Goal: Information Seeking & Learning: Find specific page/section

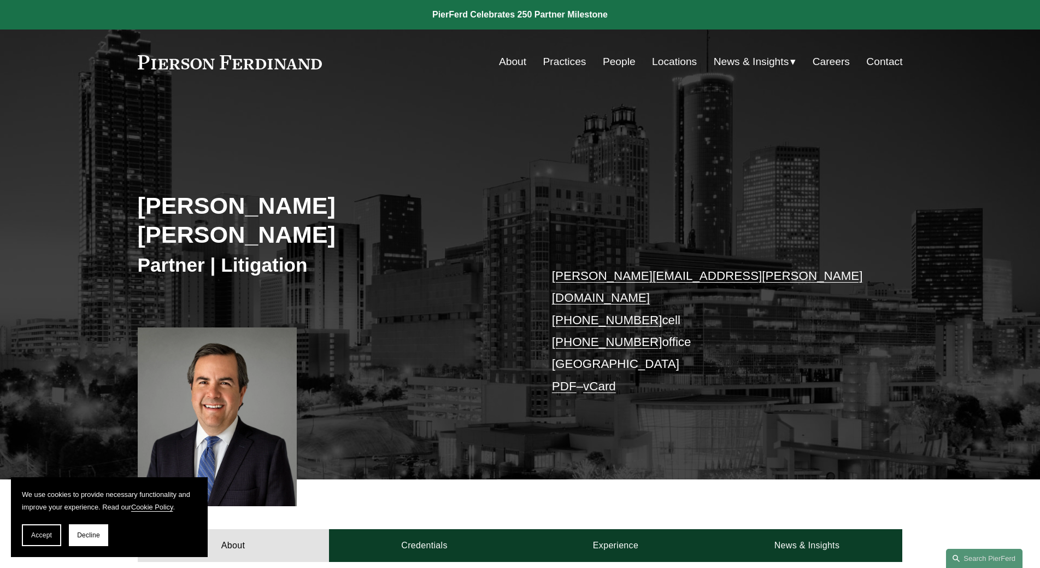
click at [512, 58] on link "About" at bounding box center [512, 61] width 27 height 21
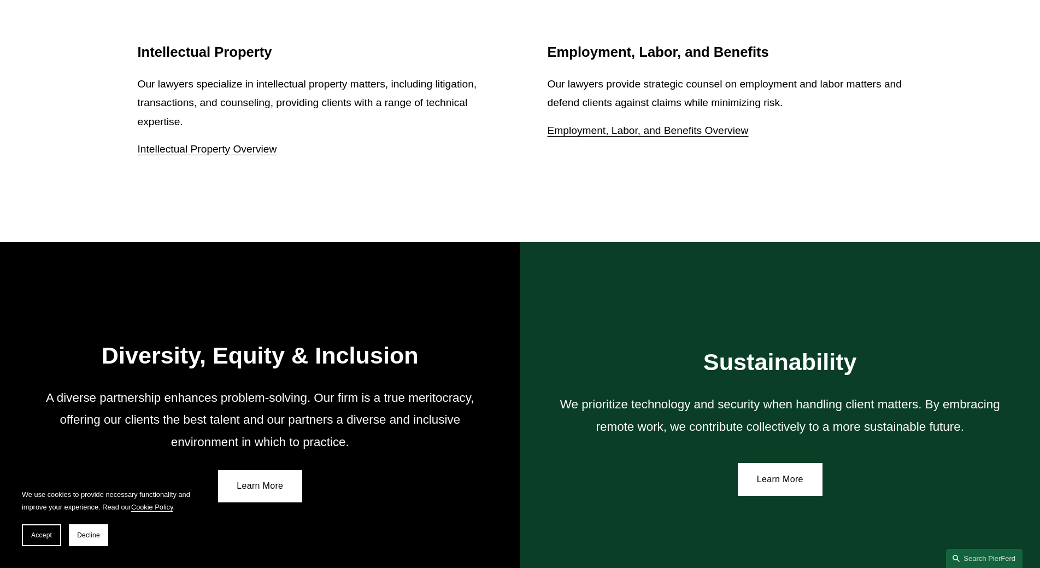
scroll to position [1695, 0]
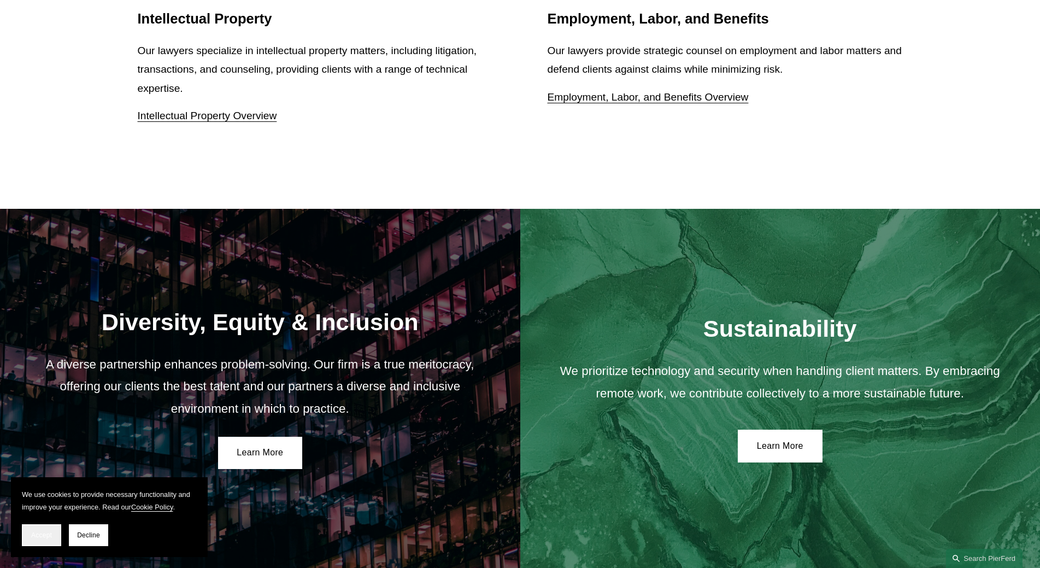
click at [33, 538] on span "Accept" at bounding box center [41, 535] width 21 height 8
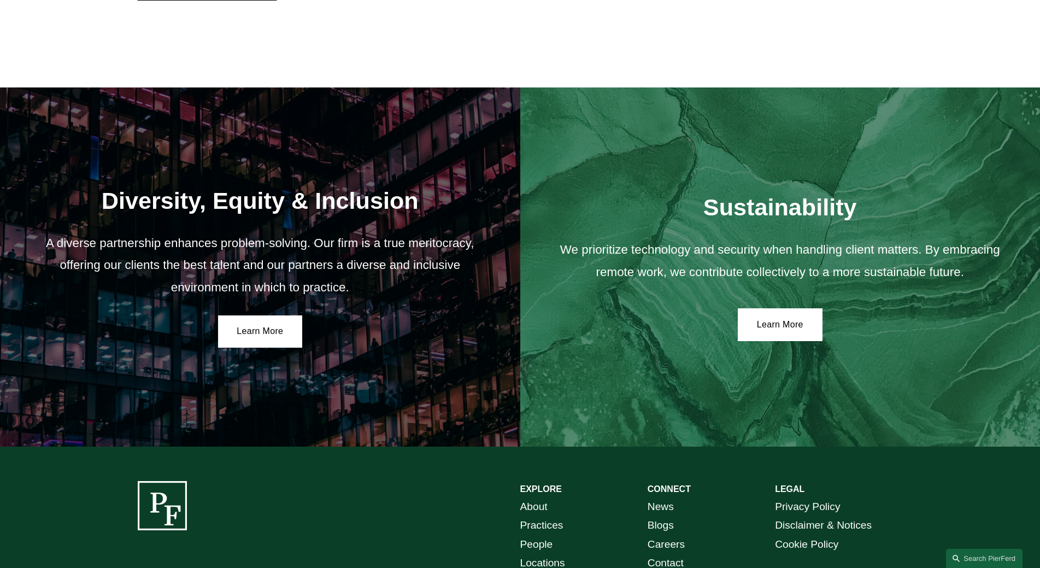
scroll to position [1949, 0]
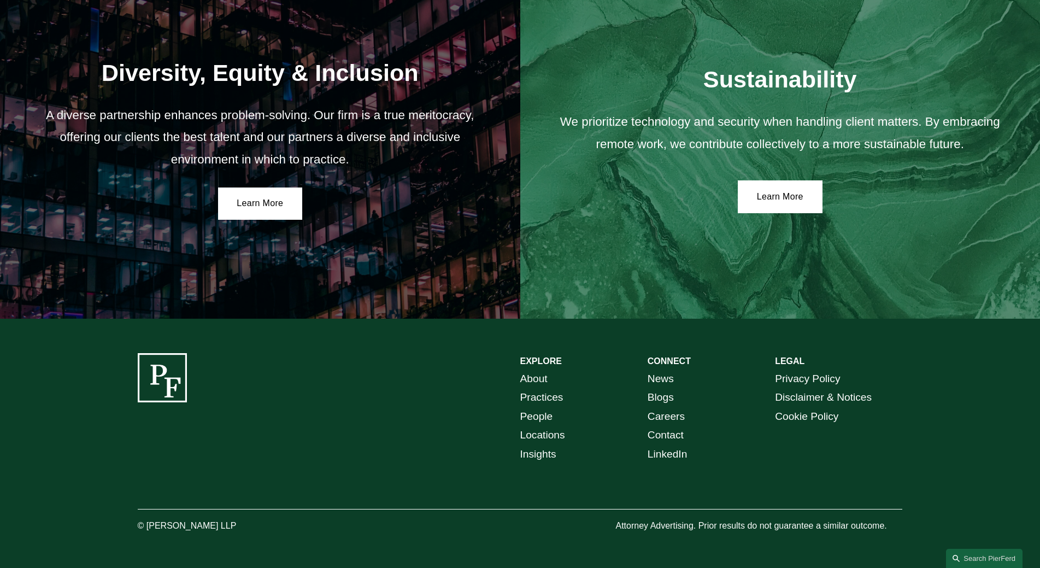
click at [548, 434] on link "Locations" at bounding box center [542, 435] width 45 height 19
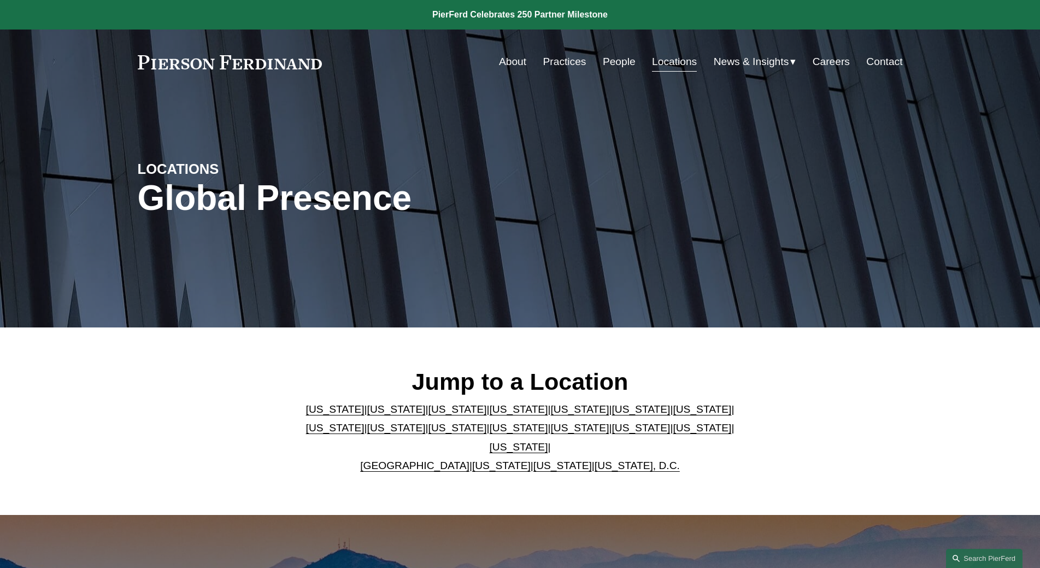
click at [414, 450] on p "Arizona | California | Colorado | Delaware | Florida | Georgia | Illinois | Mas…" at bounding box center [520, 437] width 447 height 75
click at [417, 460] on link "United Kingdom" at bounding box center [414, 465] width 109 height 11
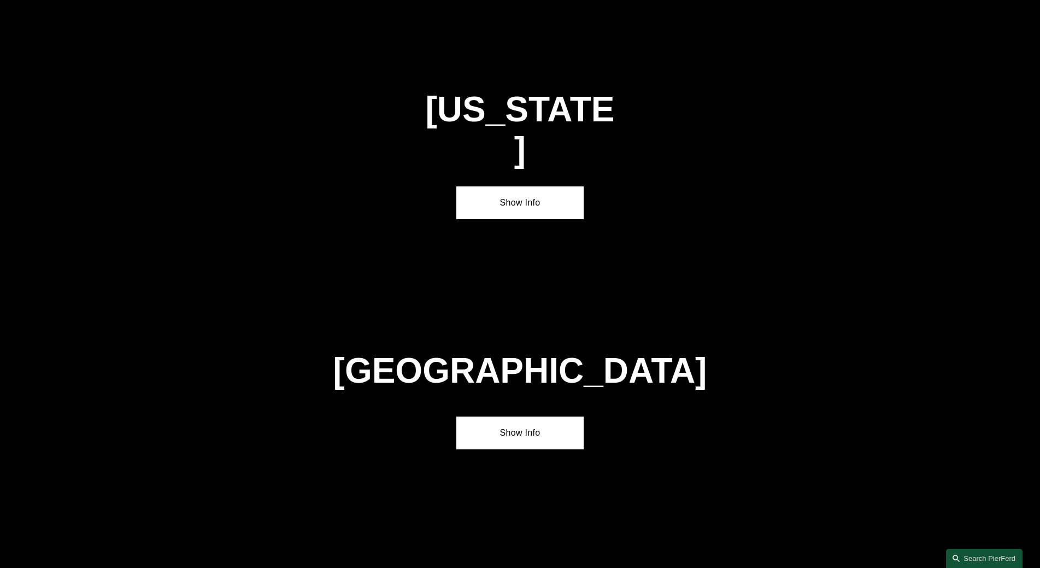
scroll to position [3970, 0]
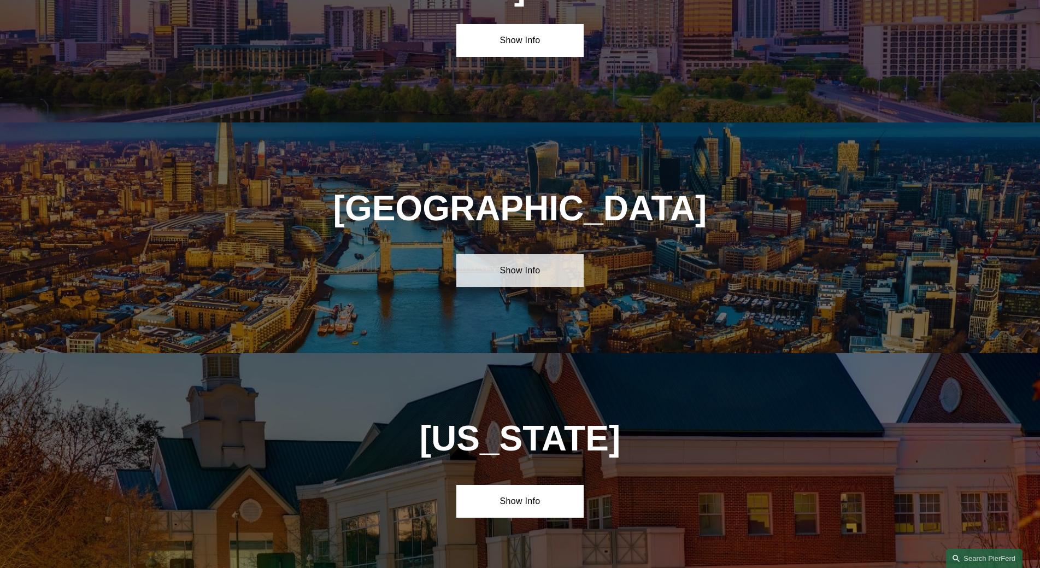
click at [522, 254] on link "Show Info" at bounding box center [519, 270] width 127 height 33
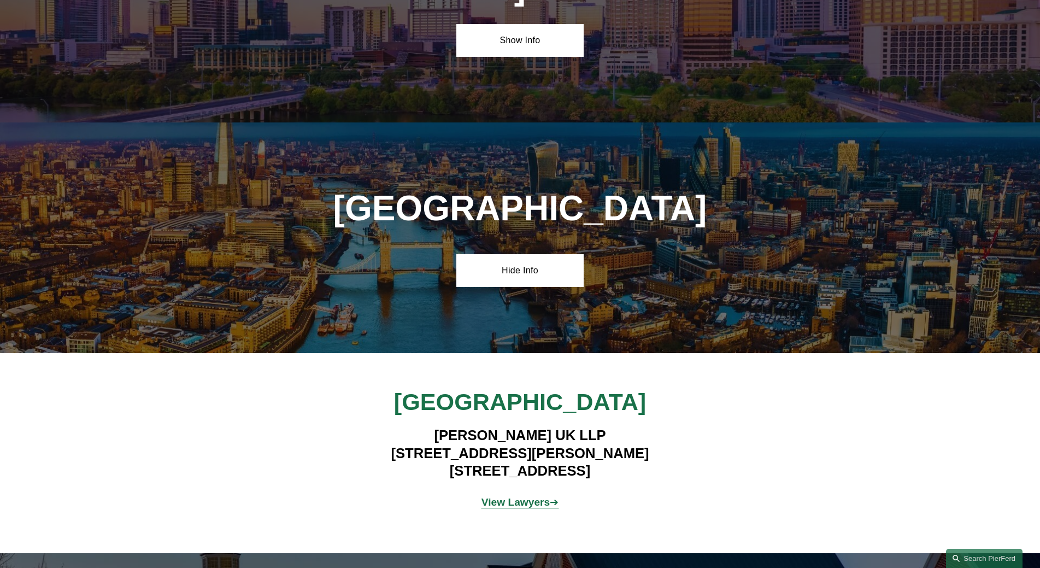
click at [516, 496] on strong "View Lawyers" at bounding box center [516, 501] width 69 height 11
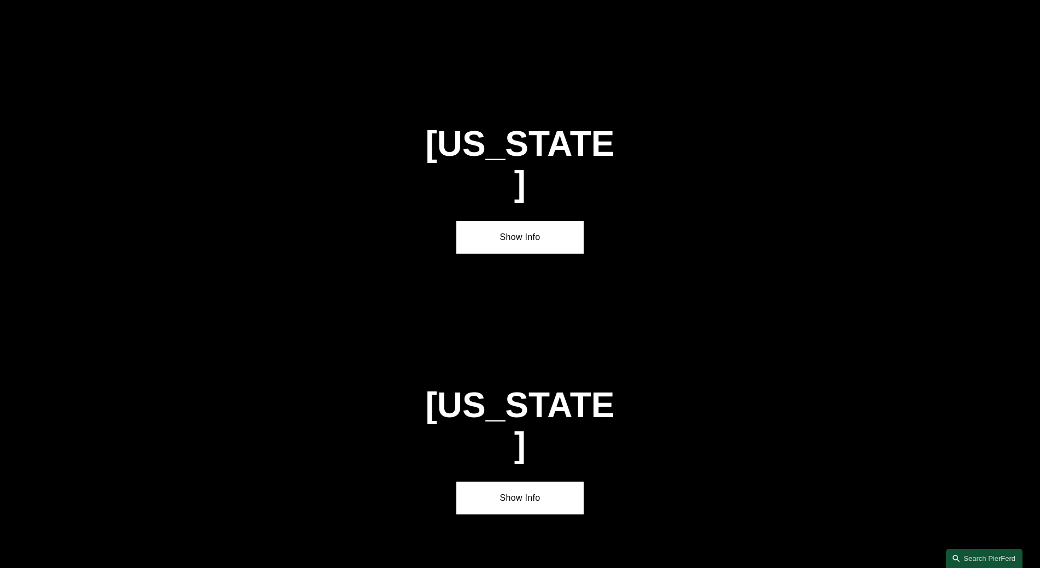
scroll to position [1604, 0]
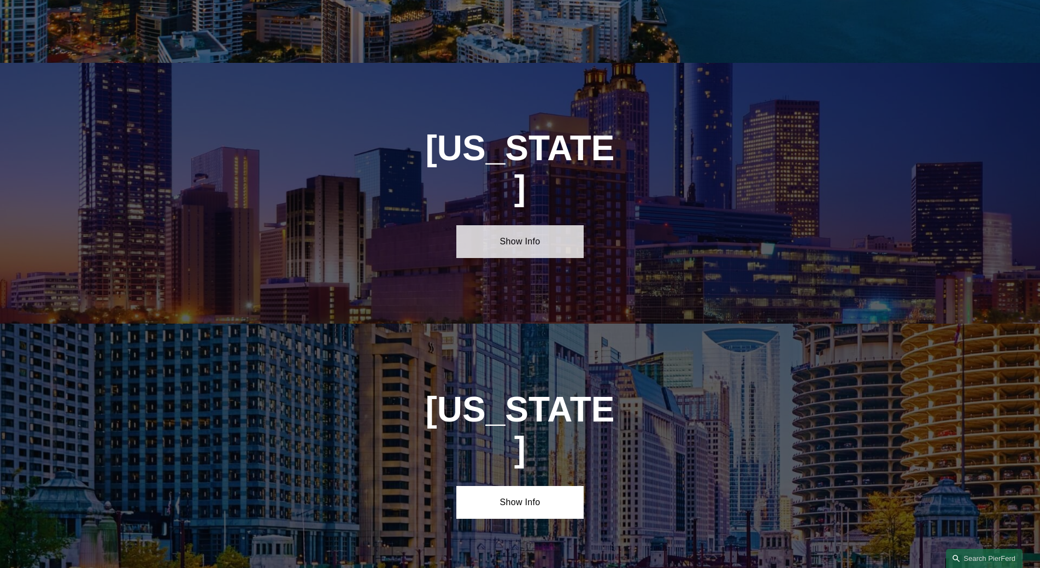
click at [519, 225] on link "Show Info" at bounding box center [519, 241] width 127 height 33
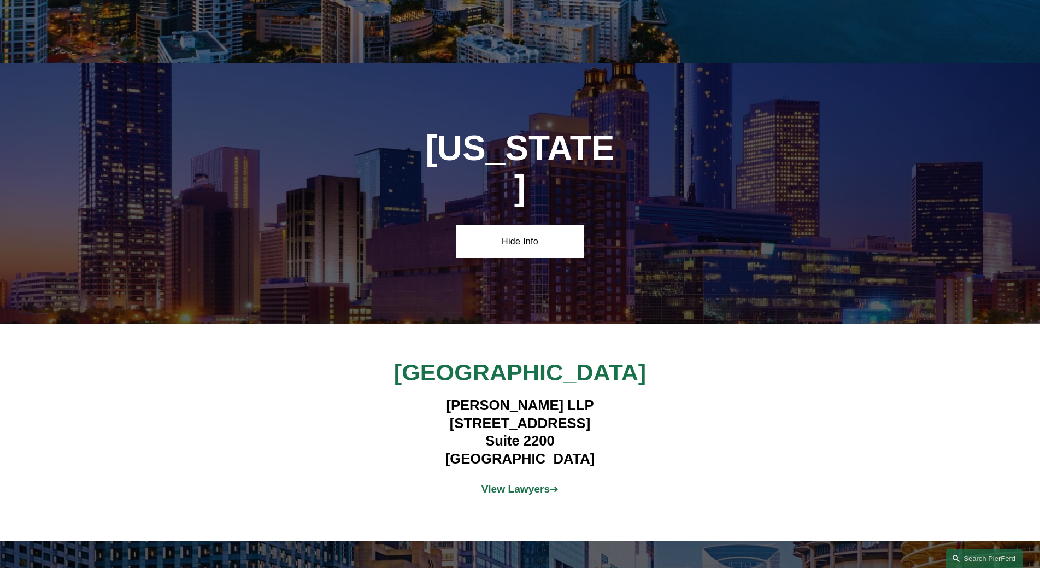
click at [490, 483] on strong "View Lawyers" at bounding box center [516, 488] width 69 height 11
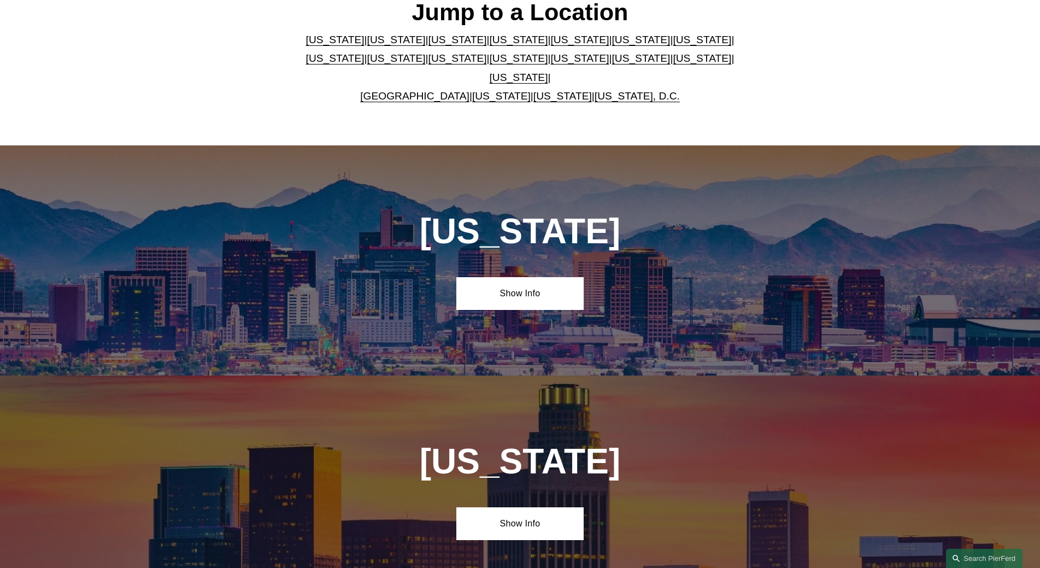
scroll to position [89, 0]
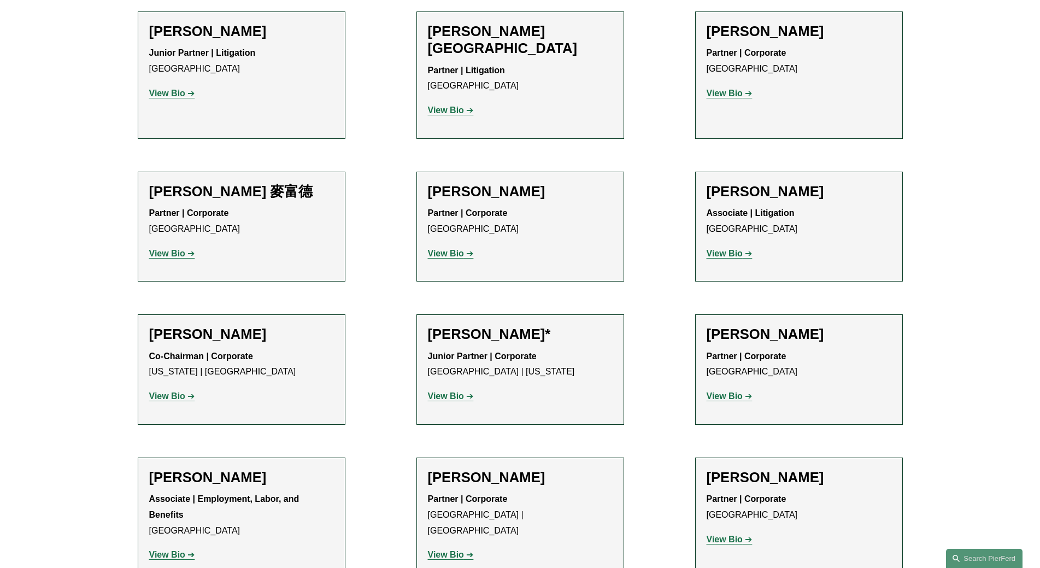
scroll to position [984, 0]
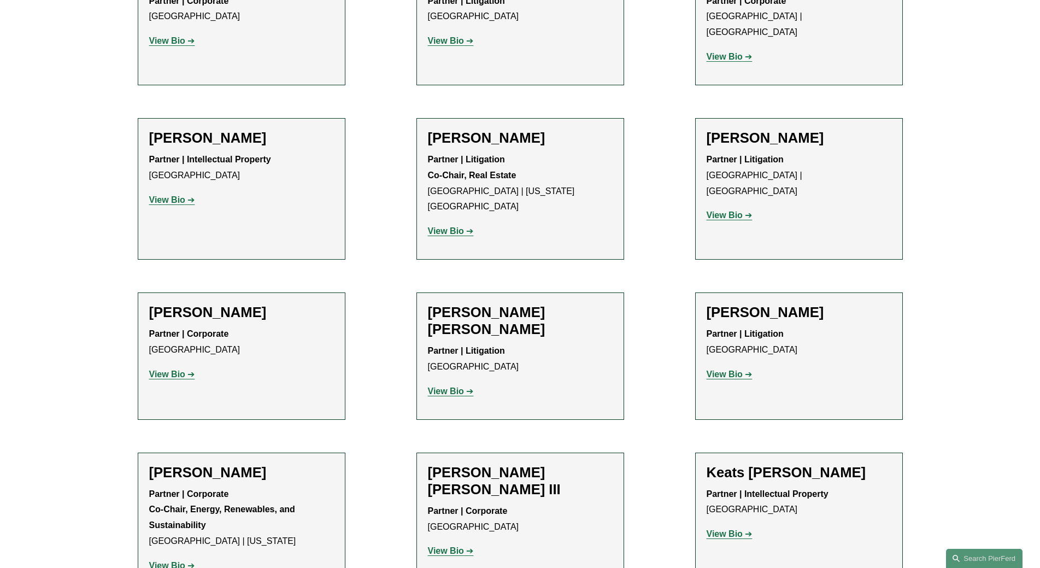
scroll to position [929, 0]
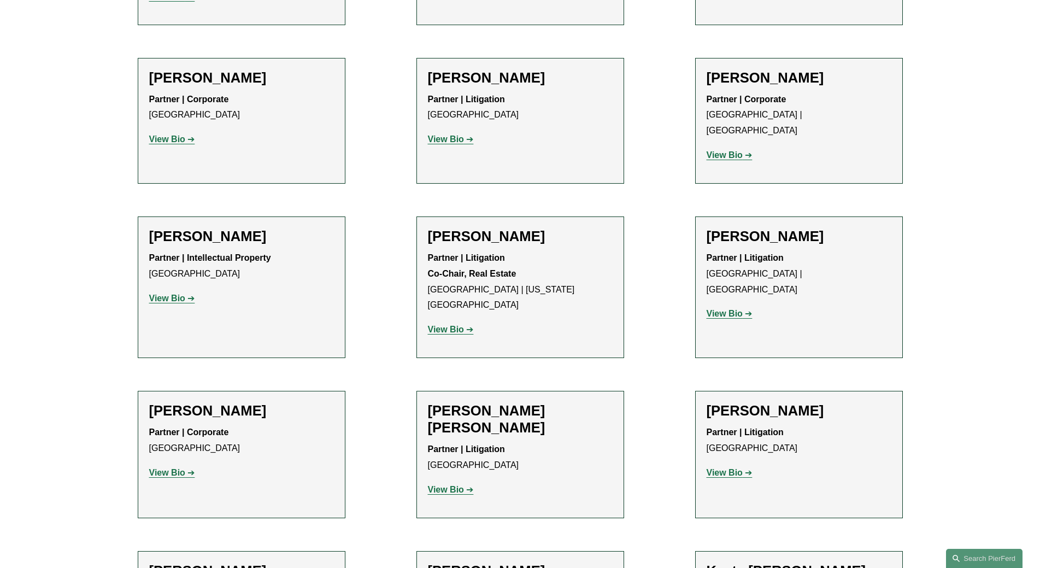
click at [446, 485] on strong "View Bio" at bounding box center [446, 489] width 36 height 9
click at [162, 294] on strong "View Bio" at bounding box center [167, 298] width 36 height 9
click at [464, 325] on link "View Bio" at bounding box center [451, 329] width 46 height 9
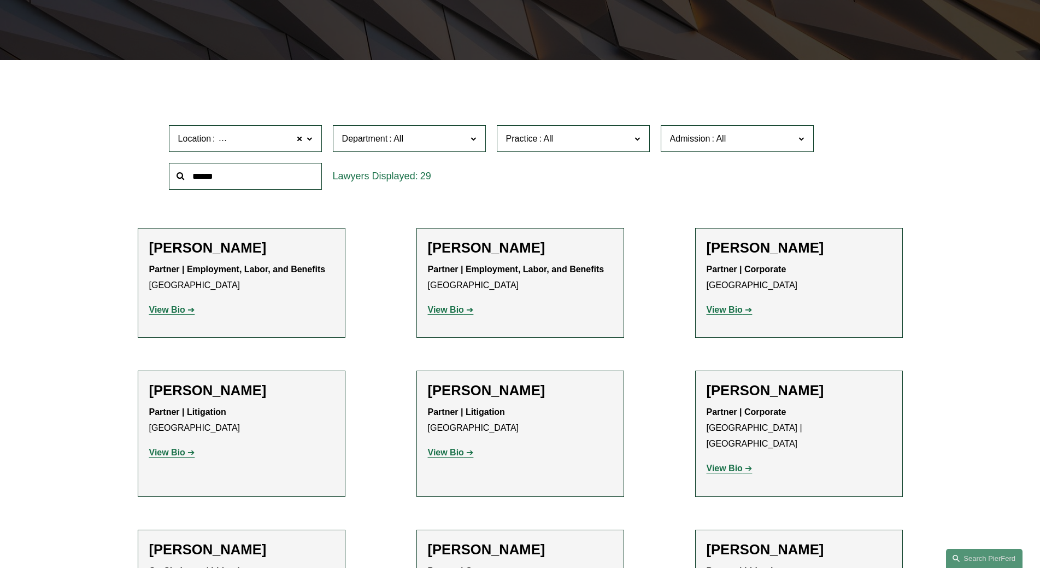
scroll to position [164, 0]
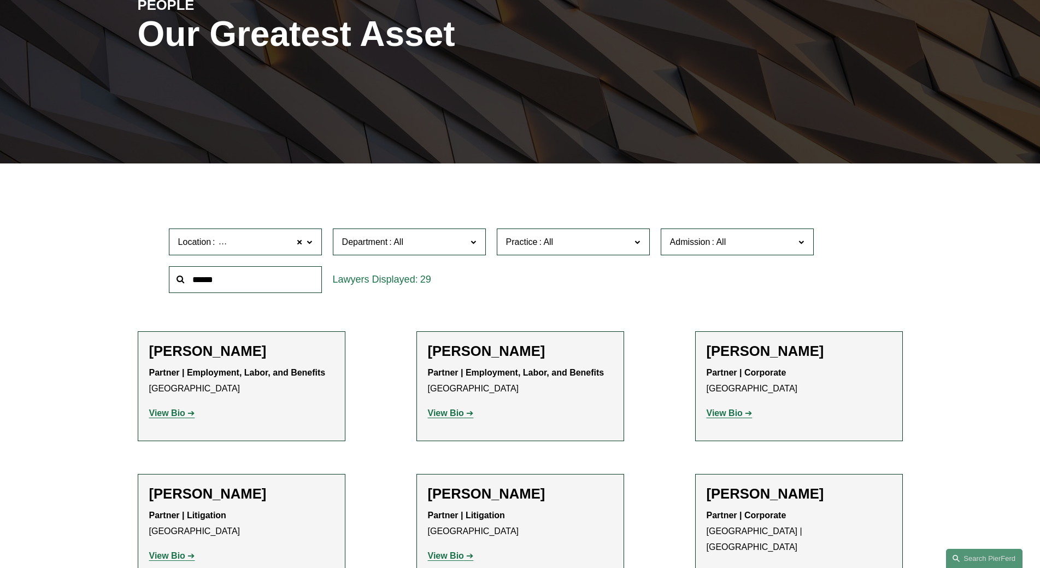
click at [587, 230] on label "Practice" at bounding box center [573, 241] width 153 height 27
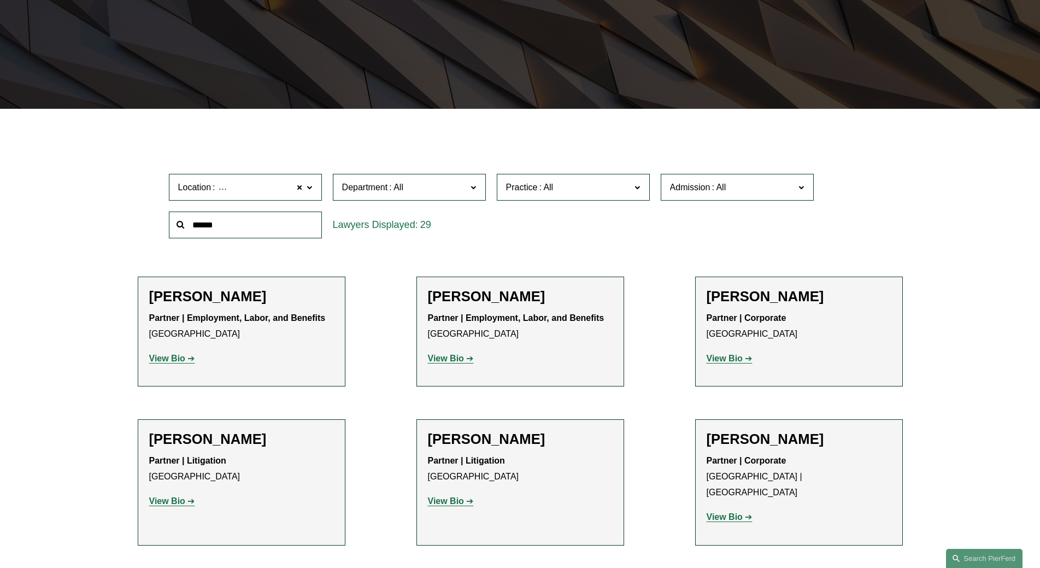
click at [0, 0] on link "Civil Pretrial and Trial Services" at bounding box center [0, 0] width 0 height 0
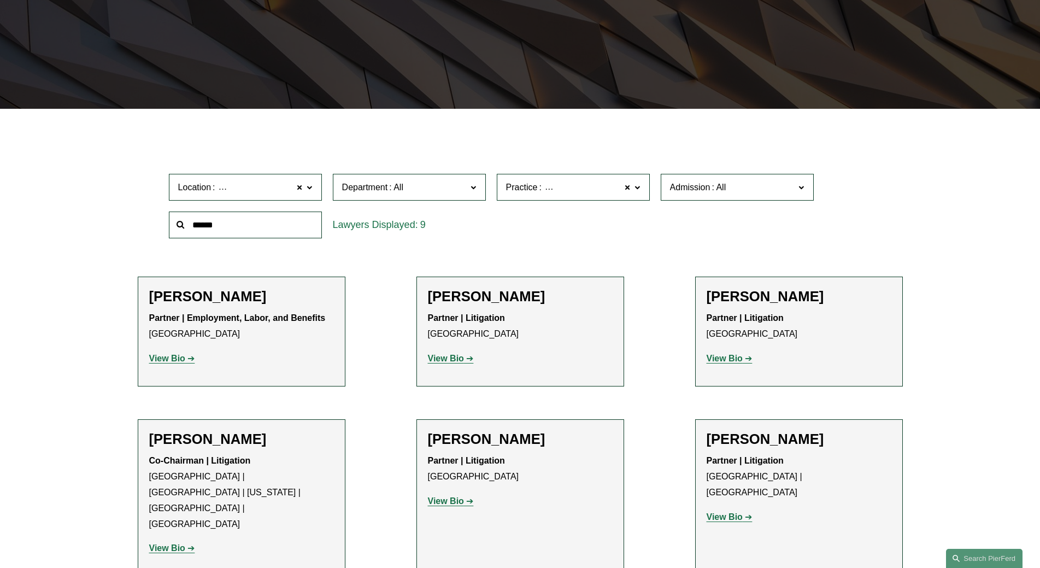
click at [304, 186] on label "Location Atlanta" at bounding box center [245, 187] width 153 height 27
click at [0, 0] on link "All" at bounding box center [0, 0] width 0 height 0
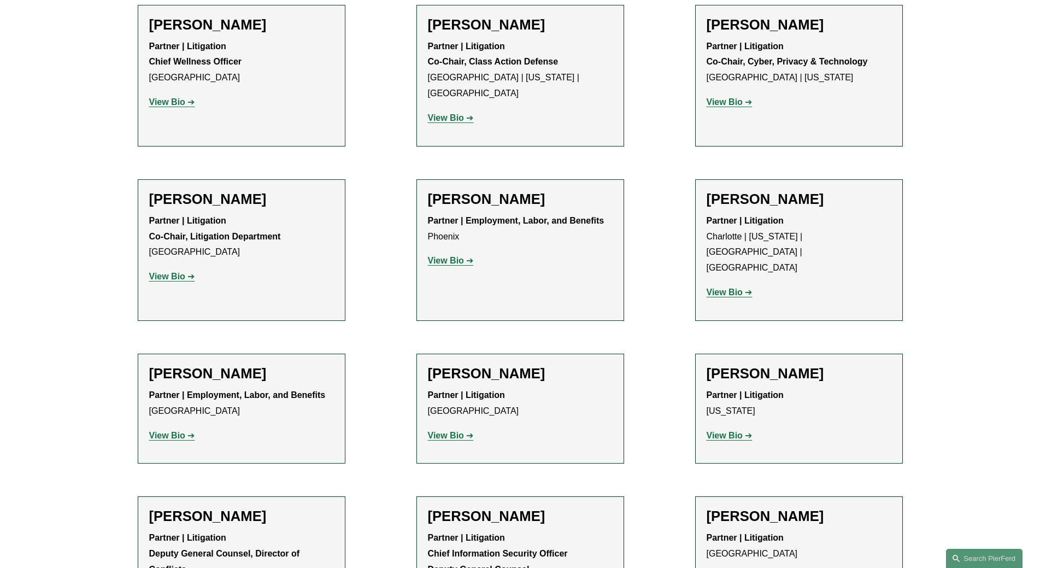
scroll to position [2952, 0]
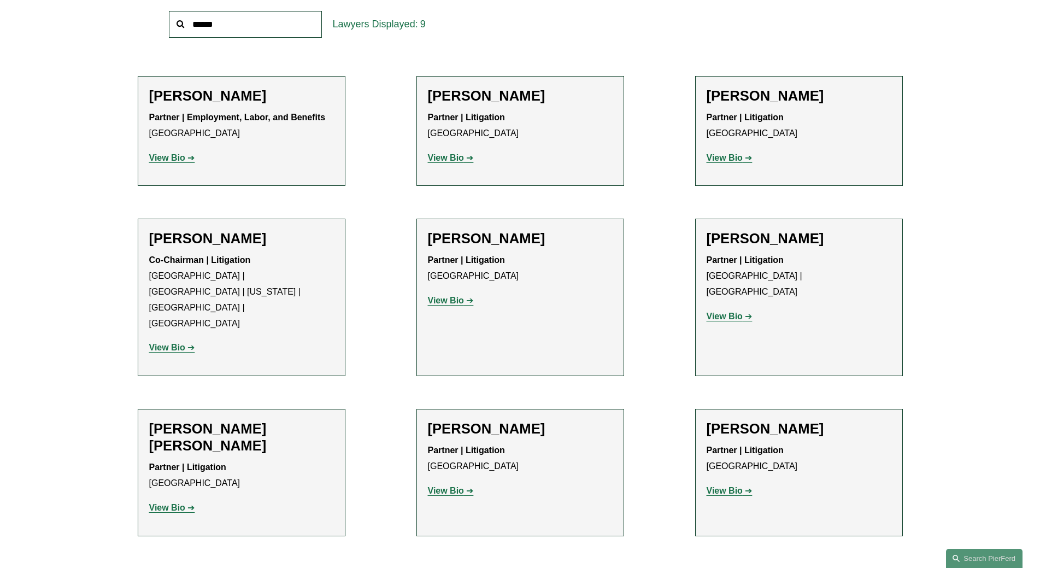
scroll to position [230, 0]
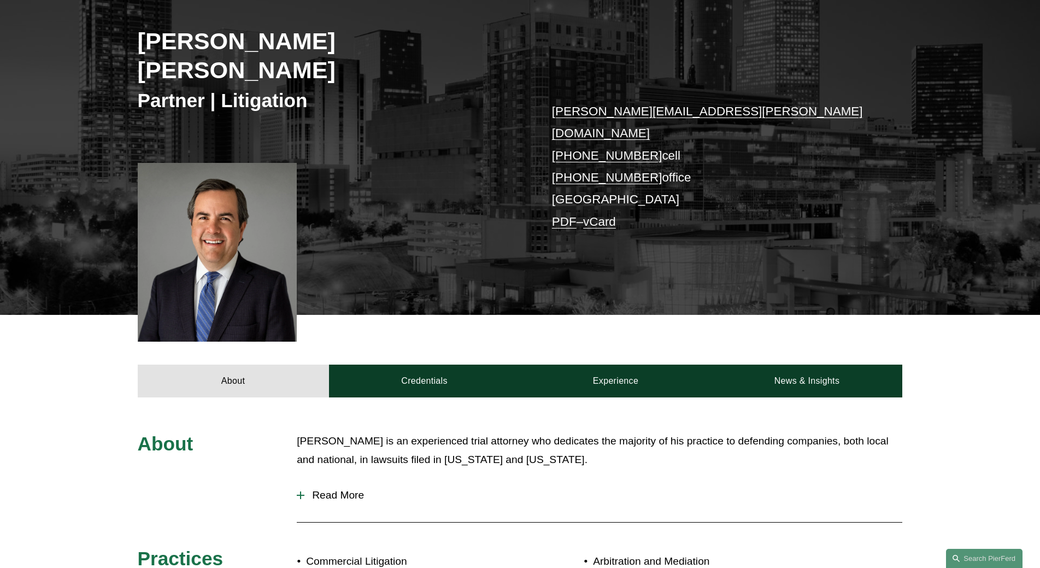
scroll to position [164, 0]
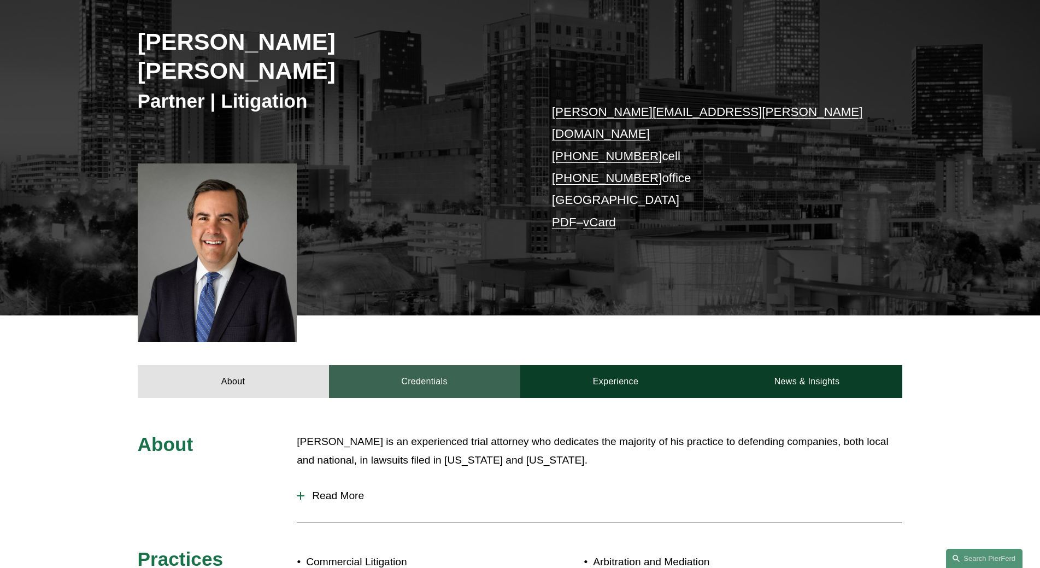
click at [426, 365] on link "Credentials" at bounding box center [424, 381] width 191 height 33
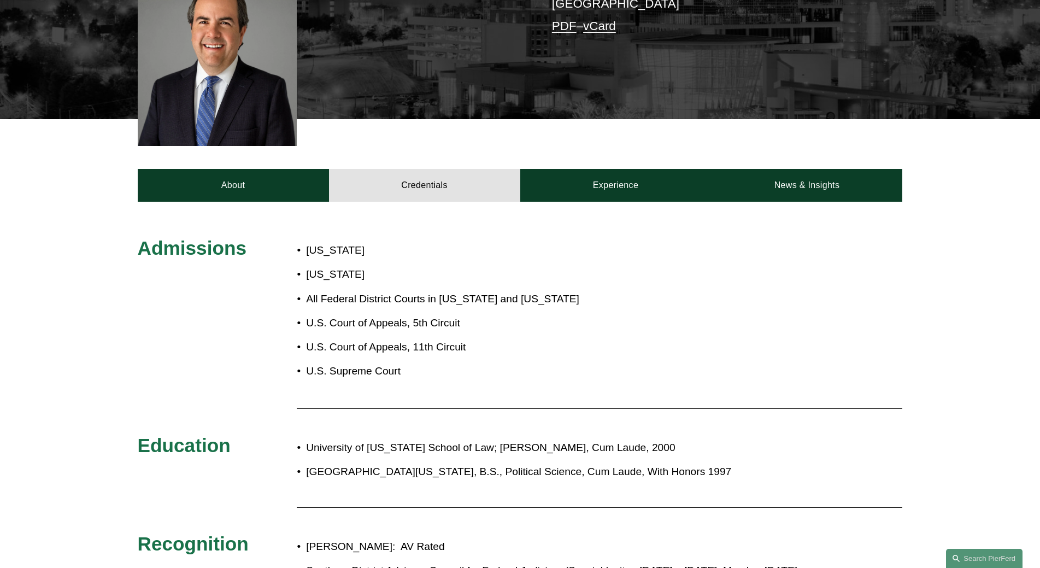
scroll to position [328, 0]
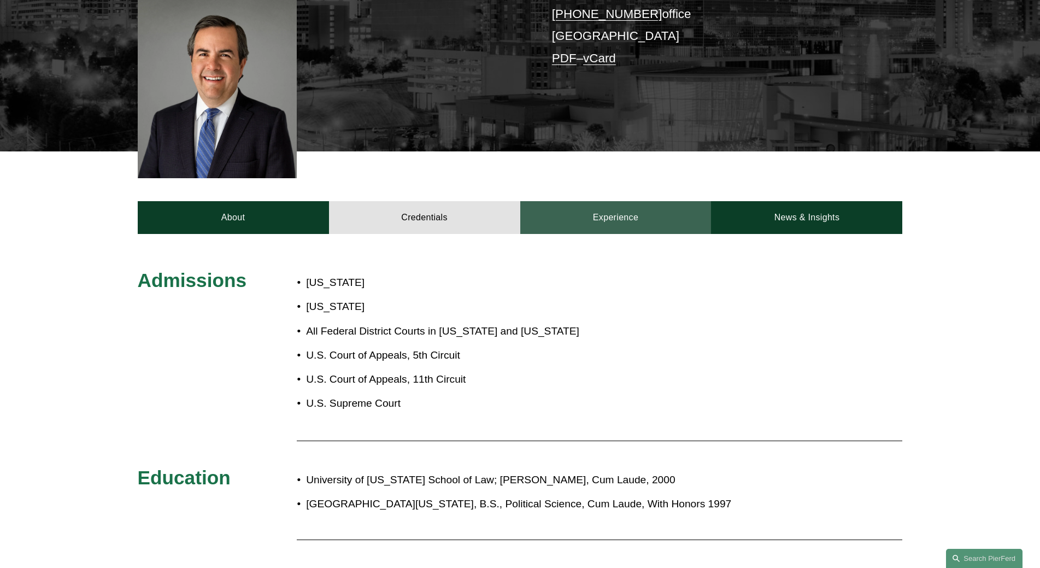
click at [624, 201] on link "Experience" at bounding box center [615, 217] width 191 height 33
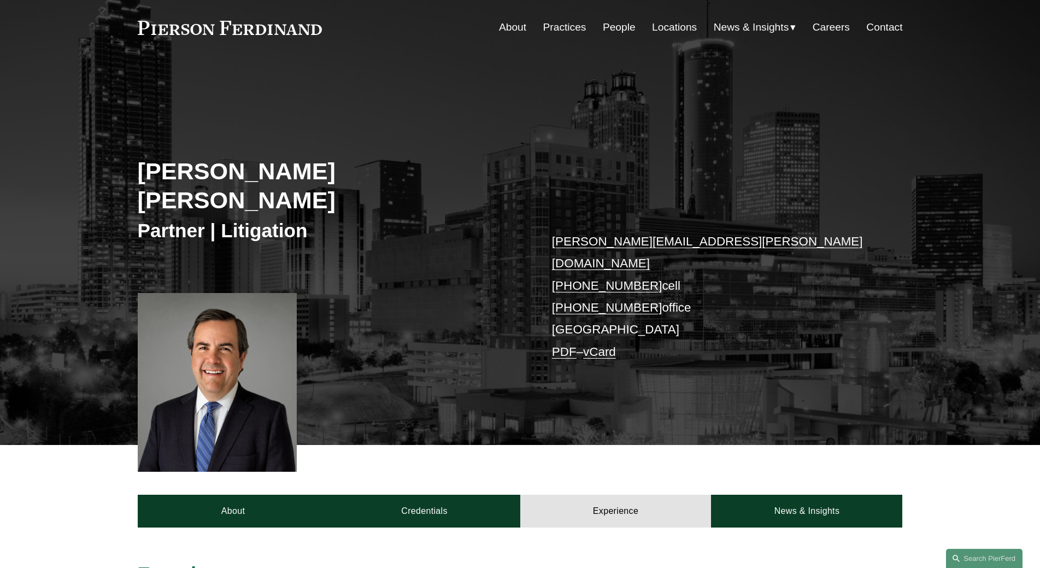
scroll to position [0, 0]
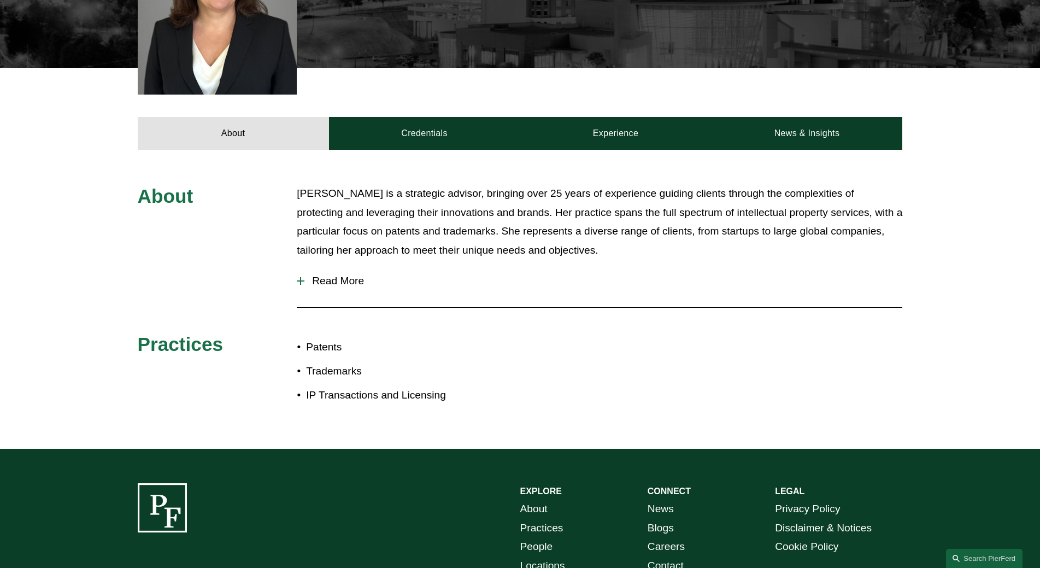
scroll to position [328, 0]
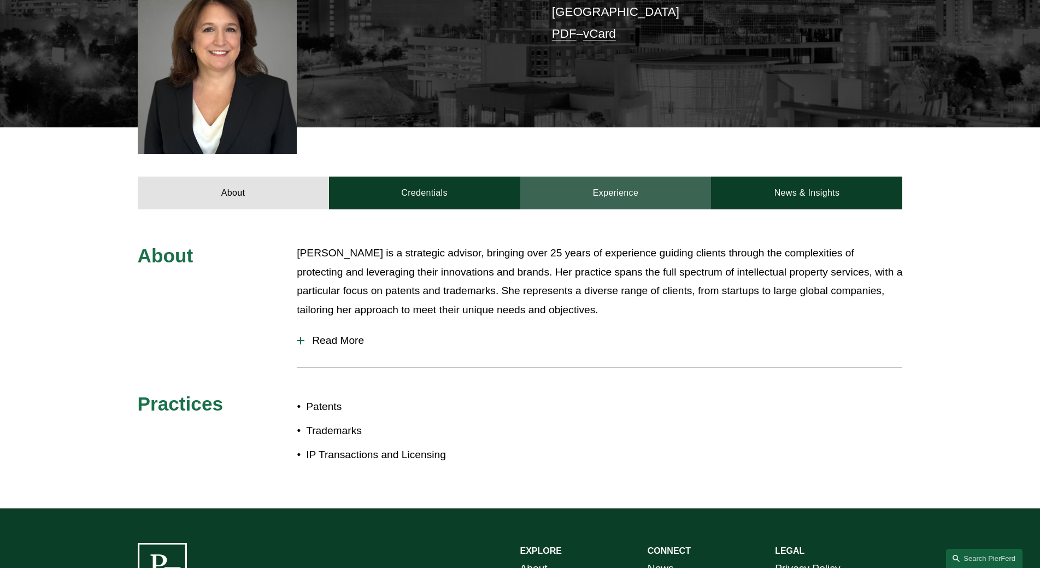
click at [611, 177] on link "Experience" at bounding box center [615, 193] width 191 height 33
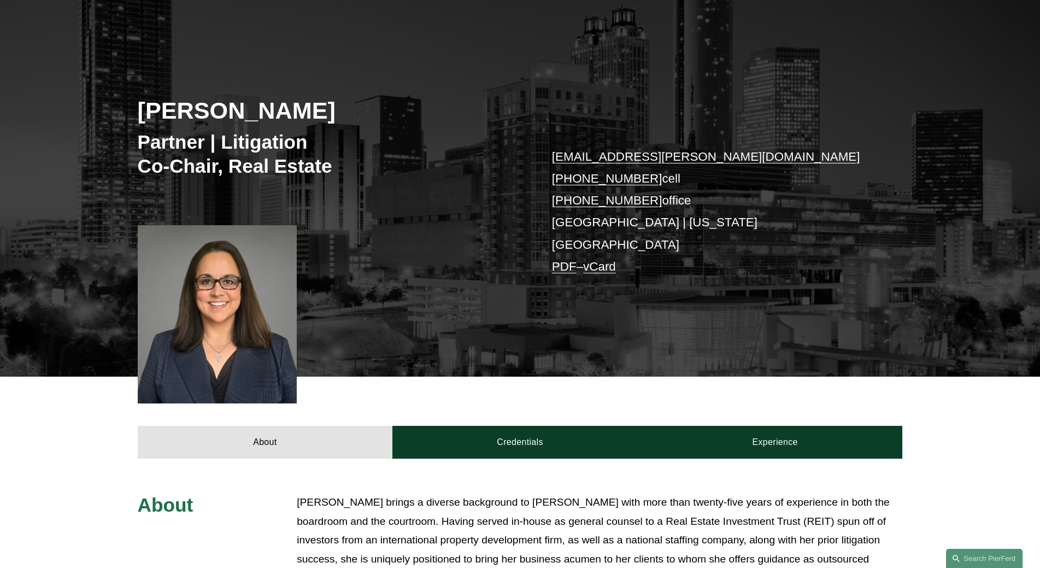
scroll to position [109, 0]
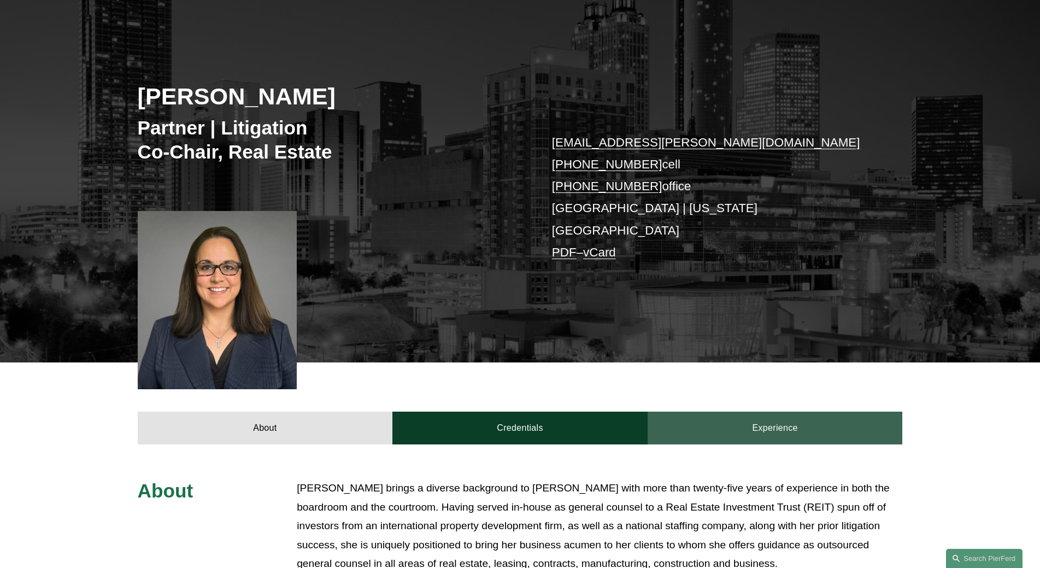
click at [788, 412] on link "Experience" at bounding box center [775, 428] width 255 height 33
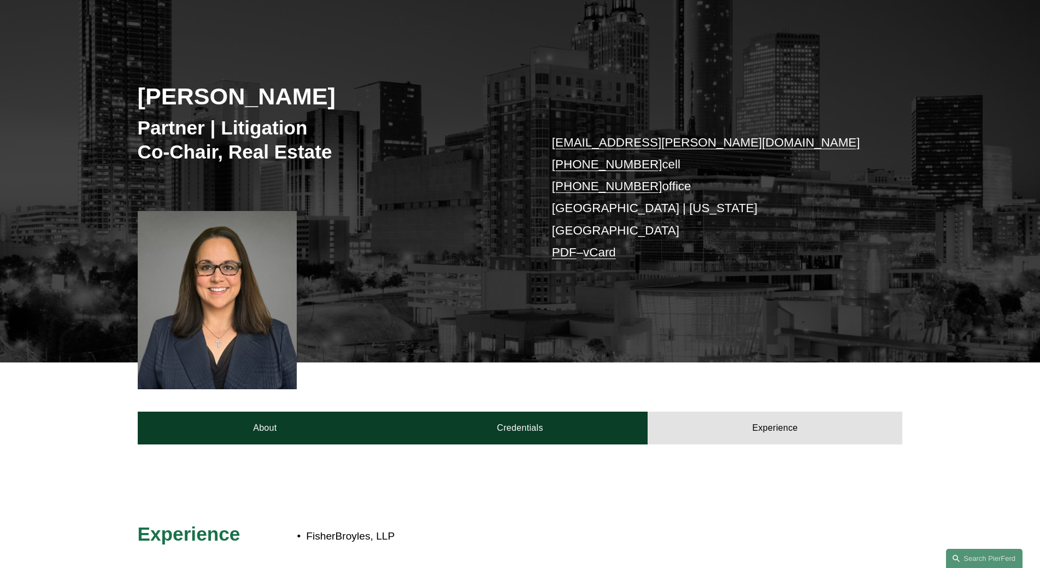
scroll to position [219, 0]
